Goal: Task Accomplishment & Management: Manage account settings

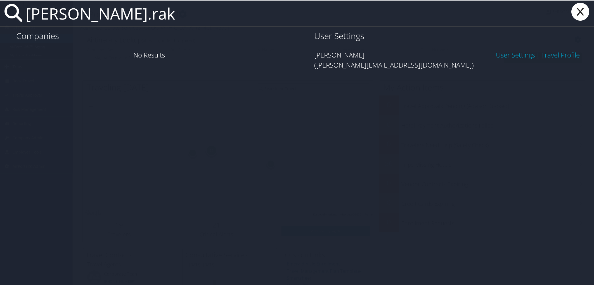
type input "[PERSON_NAME].rak"
click at [505, 57] on link "User Settings" at bounding box center [515, 54] width 39 height 9
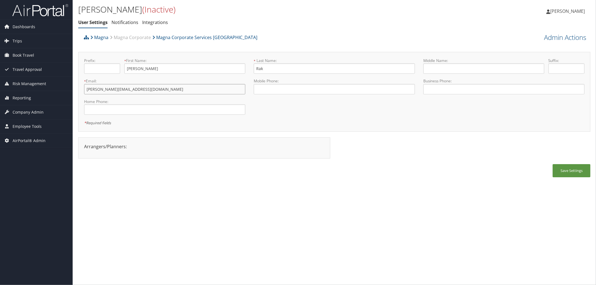
drag, startPoint x: 131, startPoint y: 89, endPoint x: 74, endPoint y: 90, distance: 57.6
click at [74, 90] on div "Daniel Rak (Inactive) User Settings Notifications Integrations User Settings No…" at bounding box center [335, 142] width 524 height 285
drag, startPoint x: 229, startPoint y: 41, endPoint x: 157, endPoint y: 39, distance: 71.6
click at [157, 39] on div "Magna Magna Corporate Magna Corporate Services America" at bounding box center [270, 39] width 376 height 15
copy link "Magna Corporate Services [GEOGRAPHIC_DATA]"
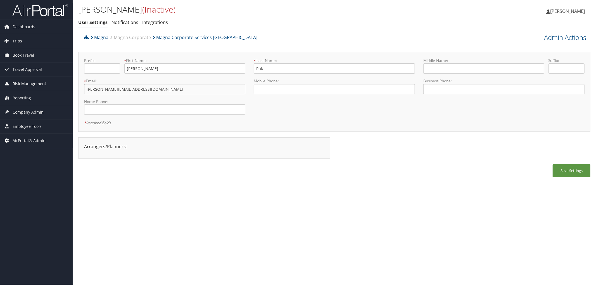
drag, startPoint x: 136, startPoint y: 90, endPoint x: 65, endPoint y: 77, distance: 72.1
click at [65, 77] on div "Dashboards AirPortal 360™ (Manager) AirPortal 360™ (Agent) My Travel Dashboard …" at bounding box center [298, 142] width 596 height 285
